Goal: Find specific page/section: Find specific page/section

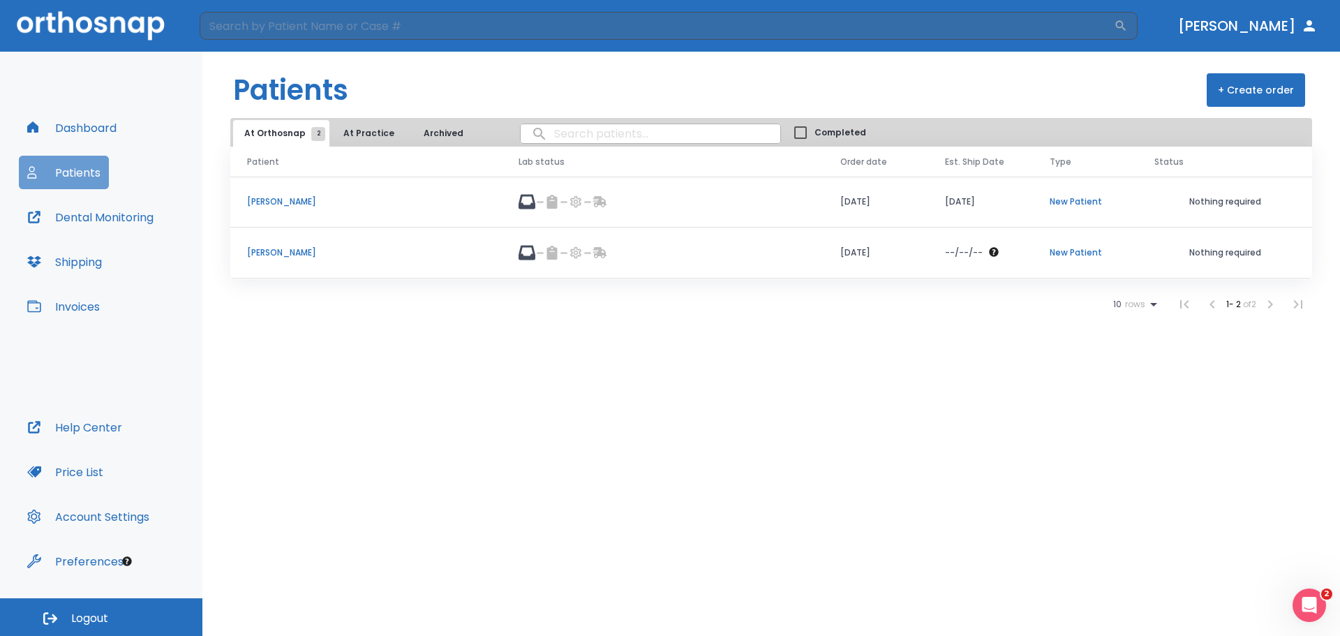
click at [91, 168] on button "Patients" at bounding box center [64, 173] width 90 height 34
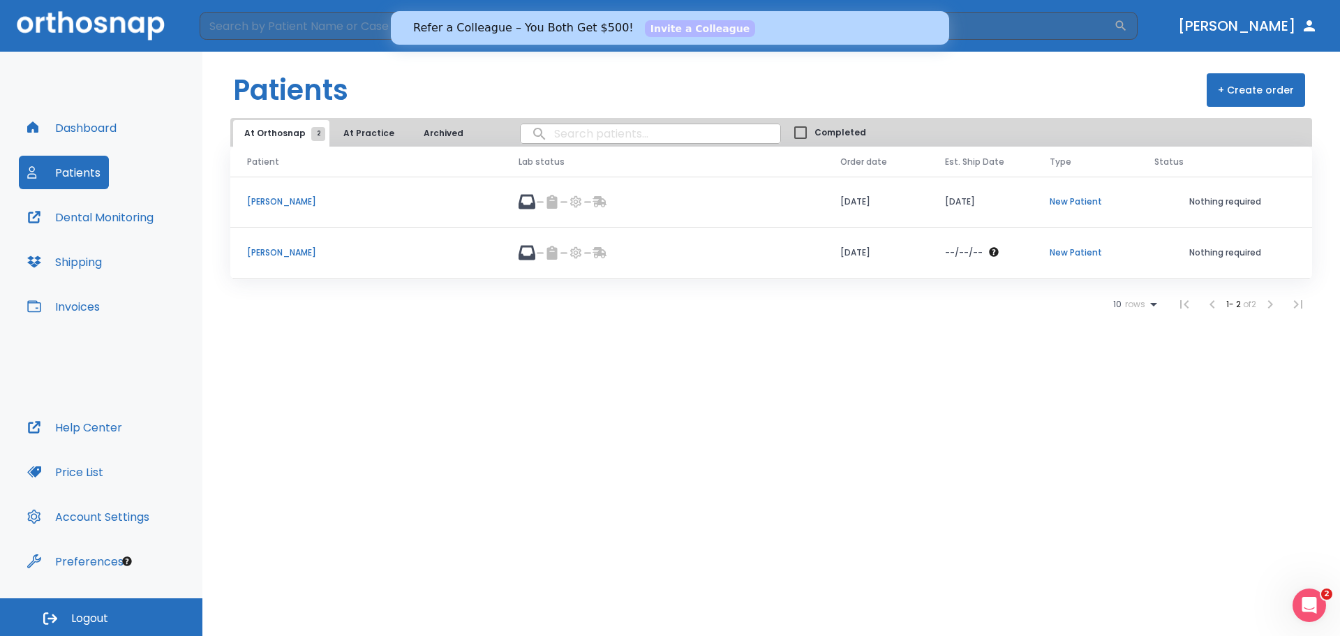
click at [852, 92] on header "Patients + Create order" at bounding box center [771, 85] width 1138 height 66
click at [323, 136] on button "At Orthosnap 2" at bounding box center [281, 133] width 96 height 27
click at [295, 125] on button "At Orthosnap 2" at bounding box center [281, 133] width 96 height 27
click at [39, 188] on button "Patients" at bounding box center [64, 173] width 90 height 34
click at [1052, 22] on input "search" at bounding box center [657, 26] width 915 height 28
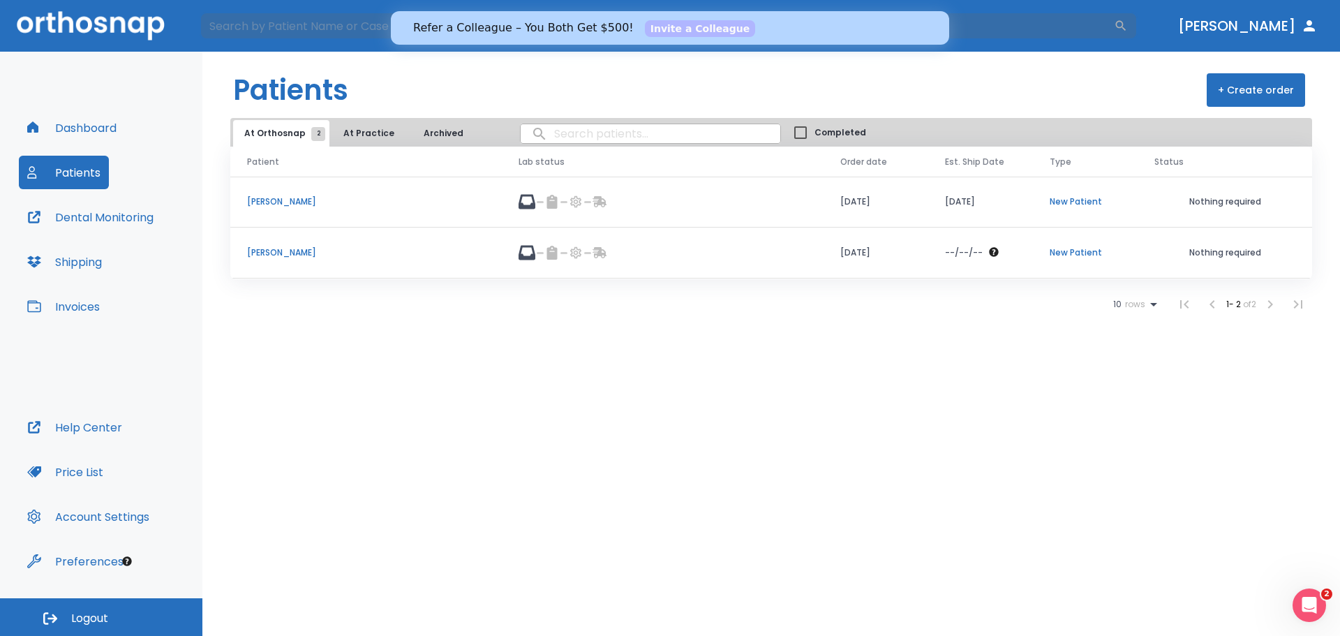
click at [116, 135] on button "Dashboard" at bounding box center [72, 128] width 106 height 34
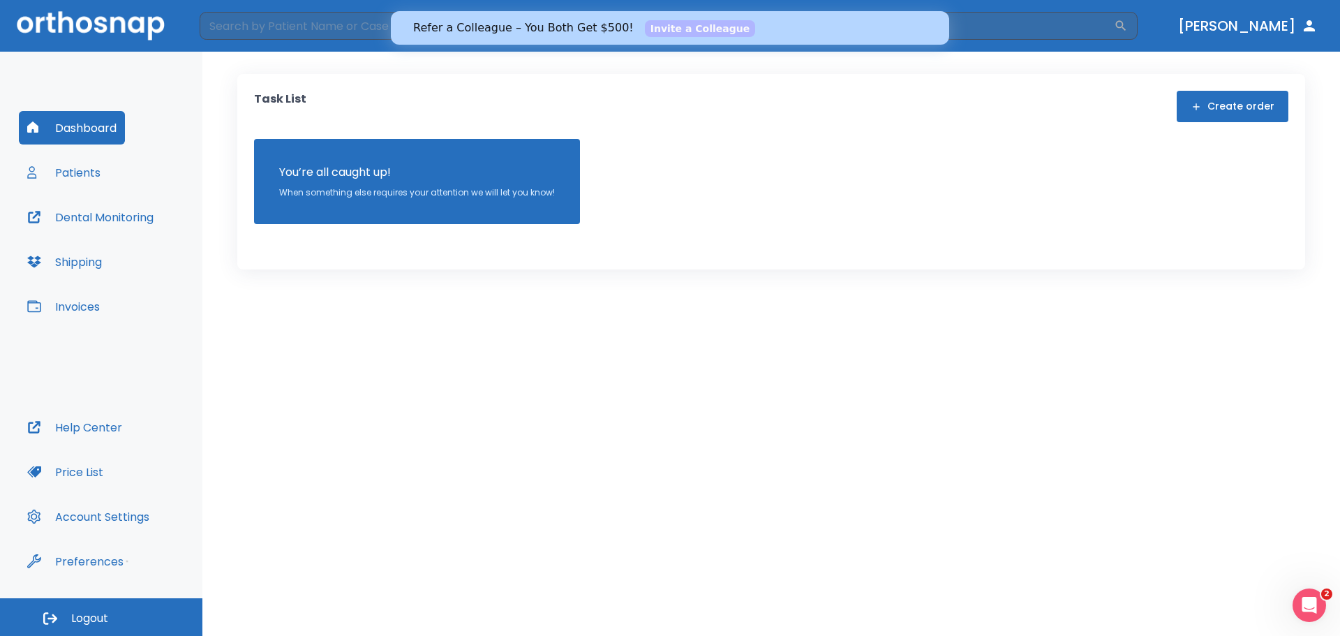
click at [89, 168] on button "Patients" at bounding box center [64, 173] width 90 height 34
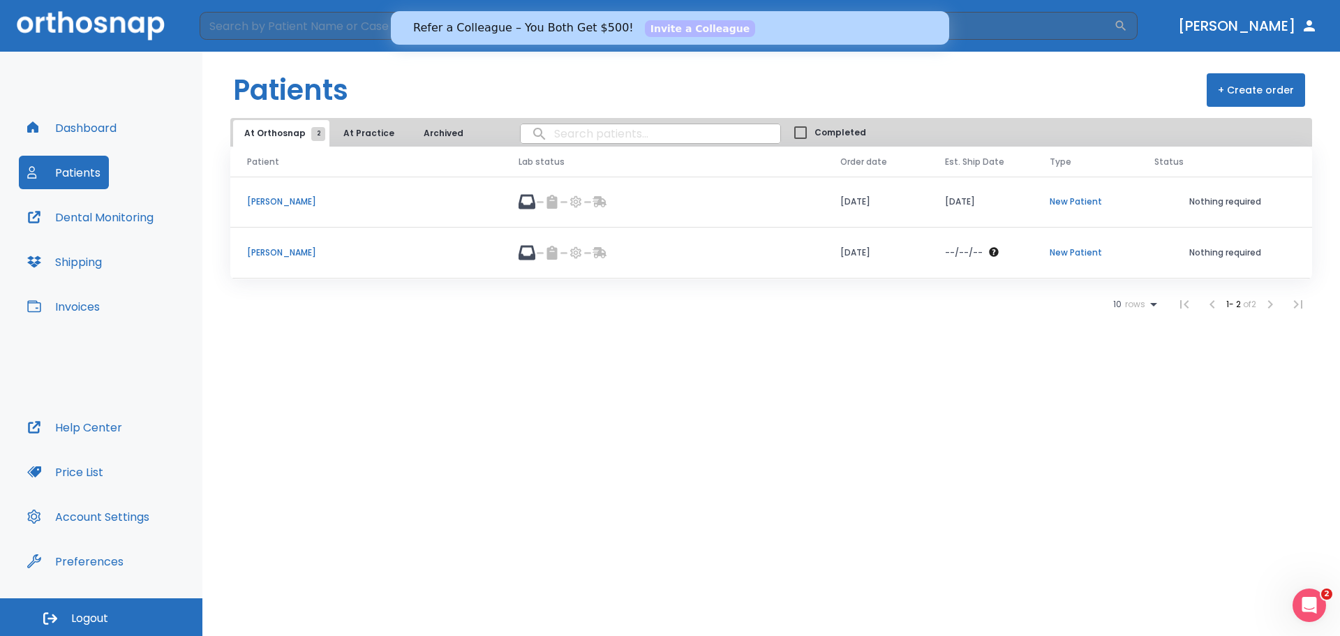
click at [288, 254] on p "[PERSON_NAME]" at bounding box center [366, 252] width 238 height 13
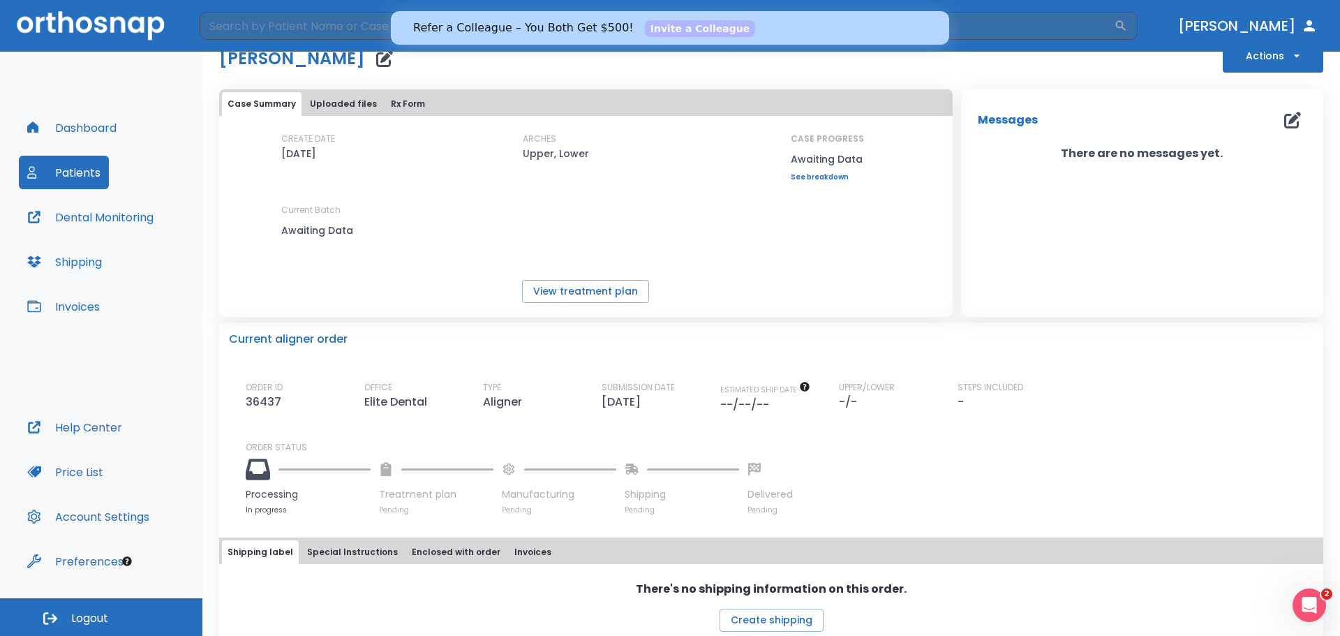
scroll to position [59, 0]
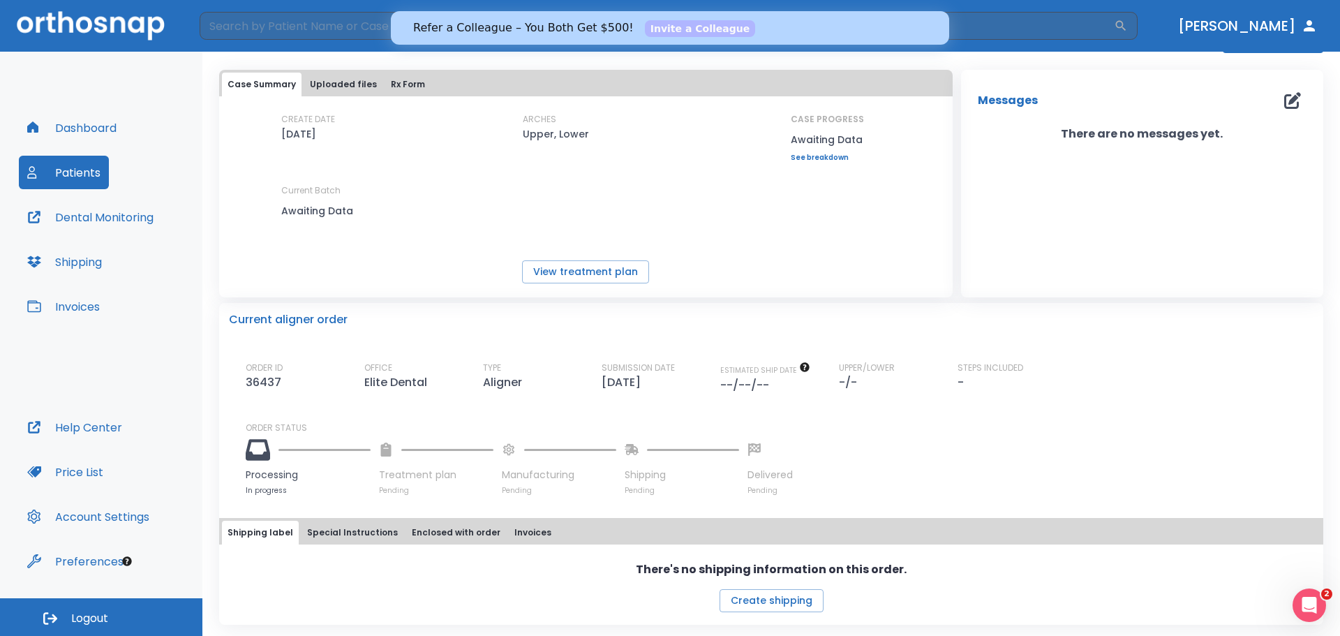
click at [43, 178] on button "Patients" at bounding box center [64, 173] width 90 height 34
